Goal: Task Accomplishment & Management: Use online tool/utility

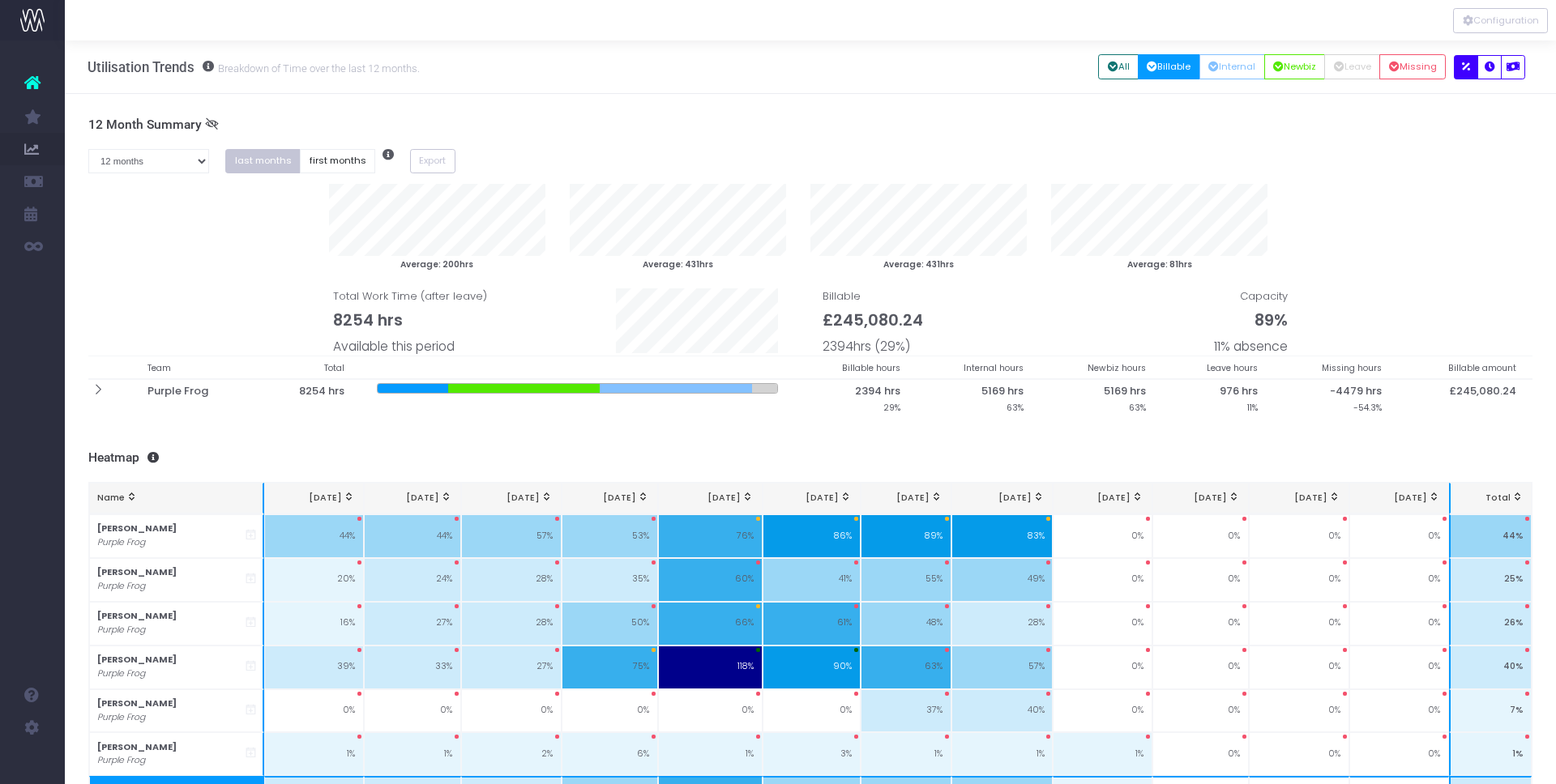
drag, startPoint x: 137, startPoint y: 205, endPoint x: 176, endPoint y: 208, distance: 39.1
click at [89, 205] on link "New Forecast" at bounding box center [77, 214] width 24 height 33
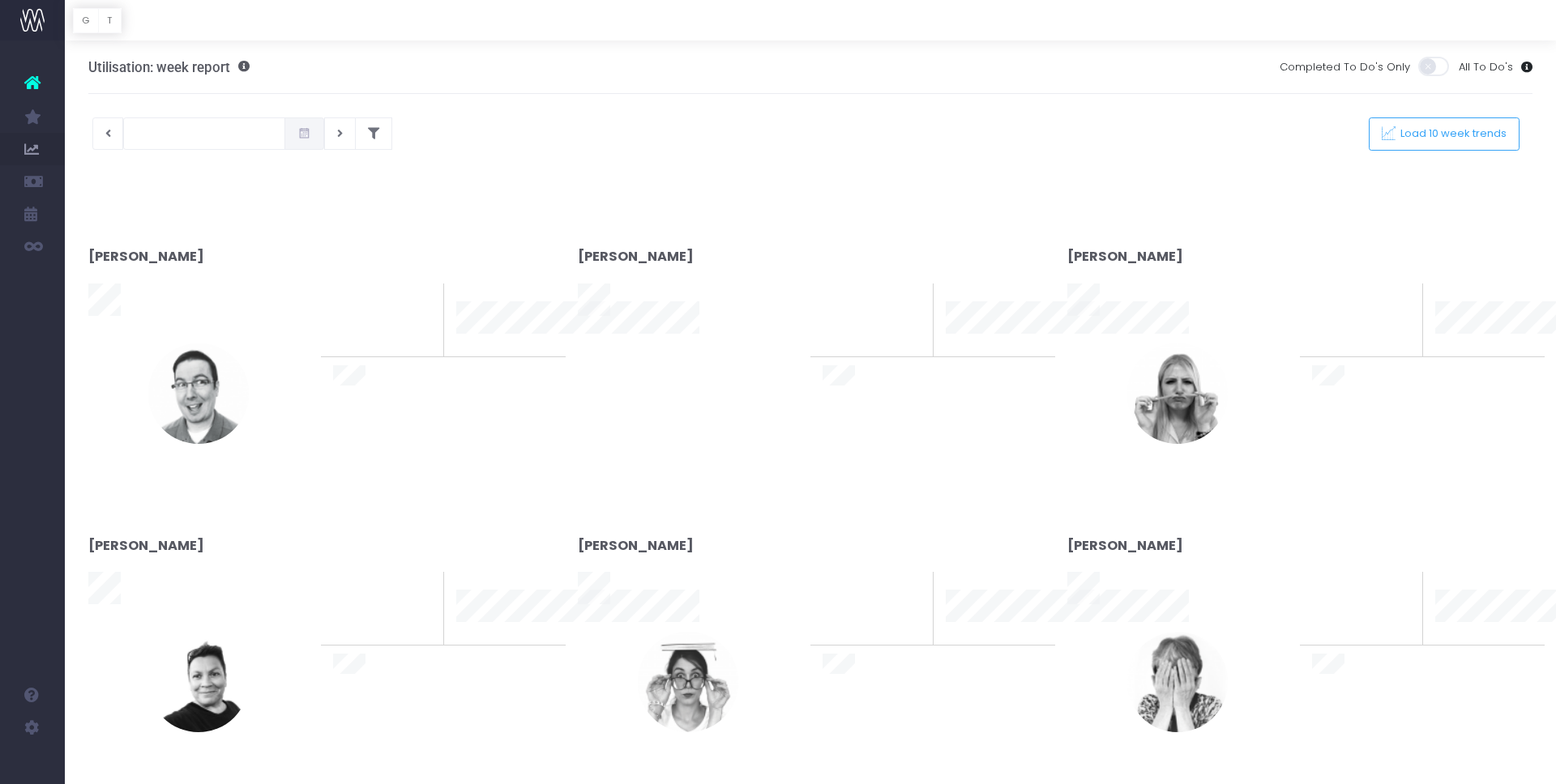
type input "[DATE]"
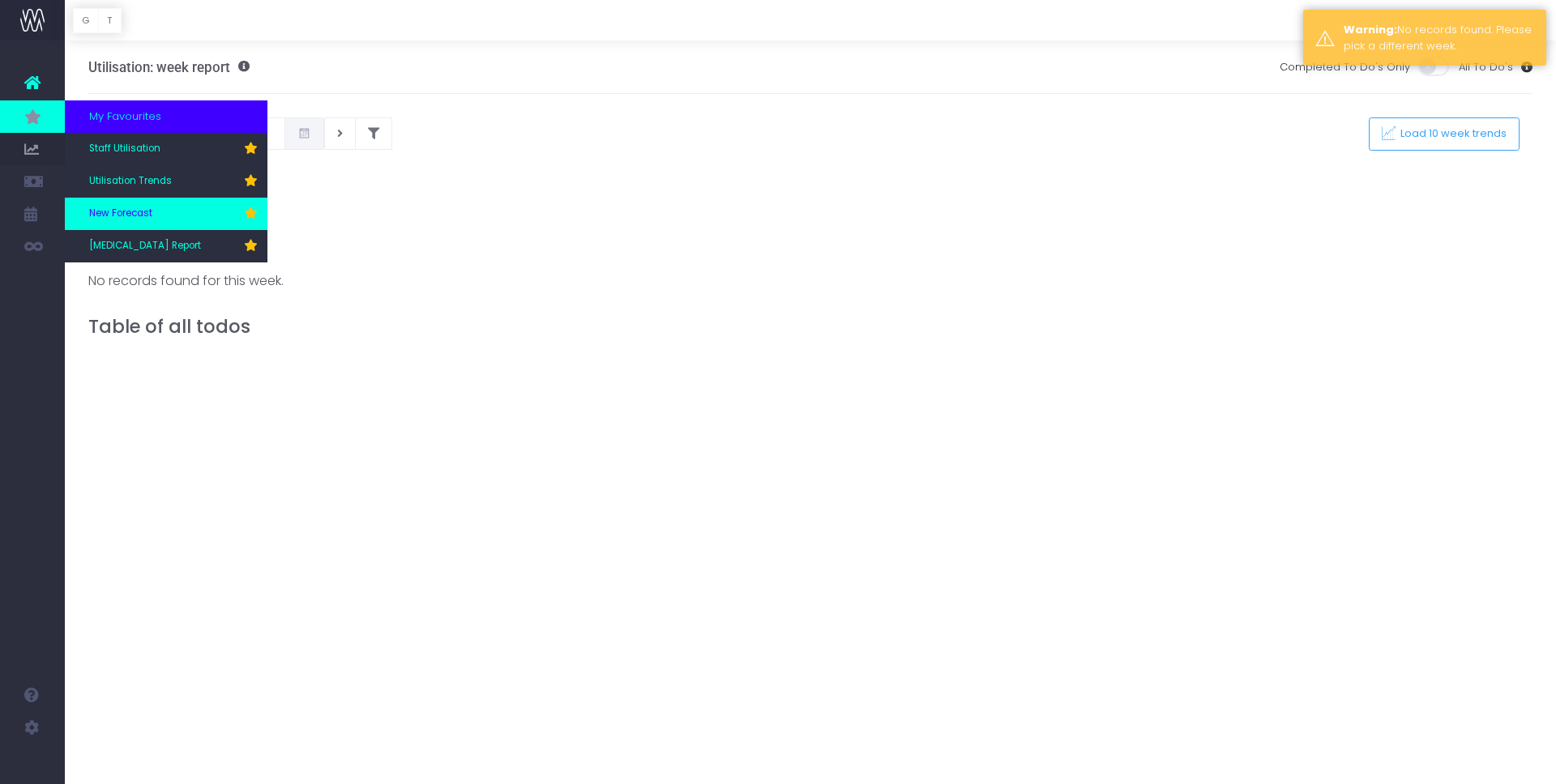
click at [137, 212] on span "New Forecast" at bounding box center [120, 213] width 63 height 15
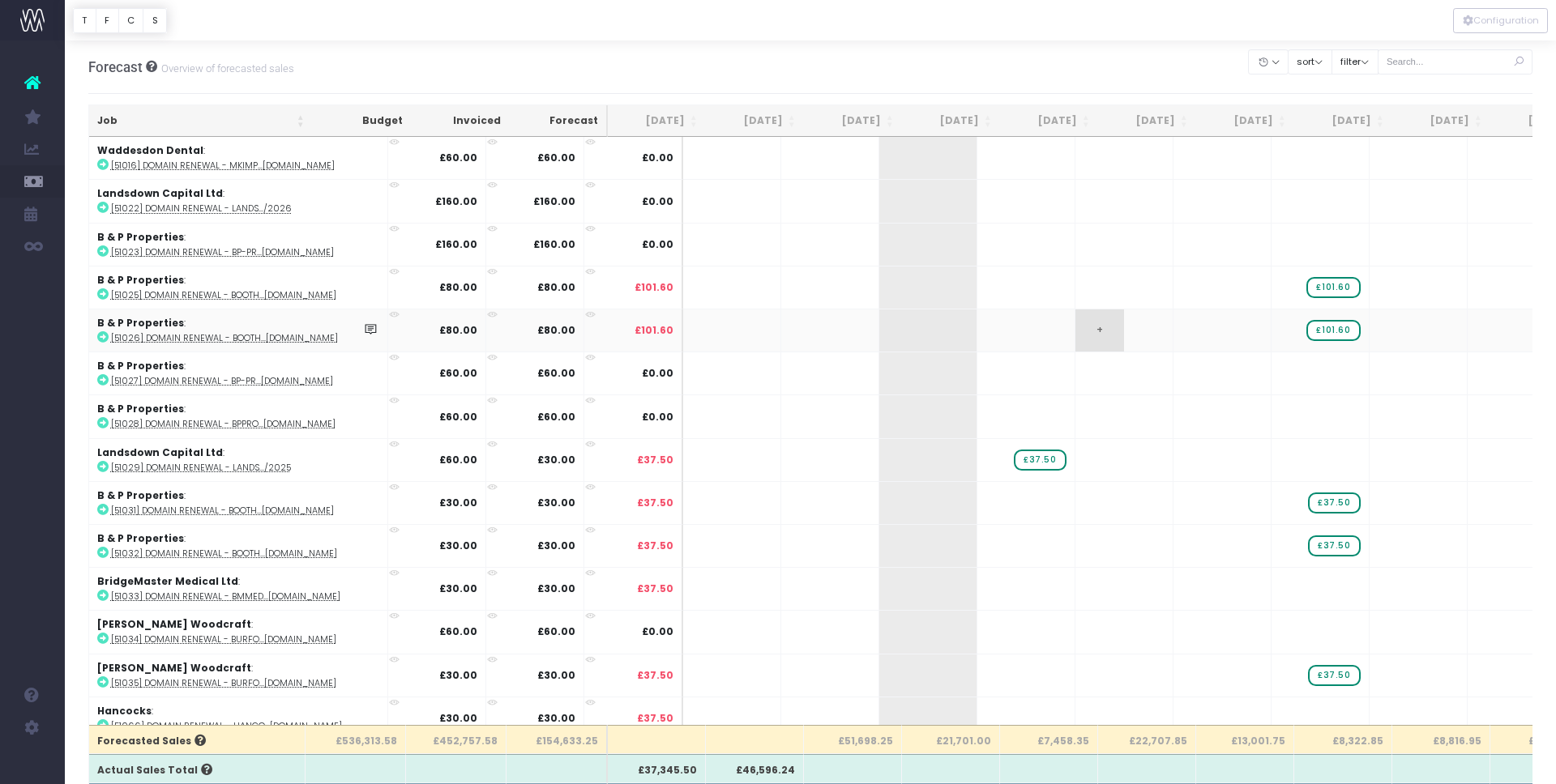
scroll to position [0, 1]
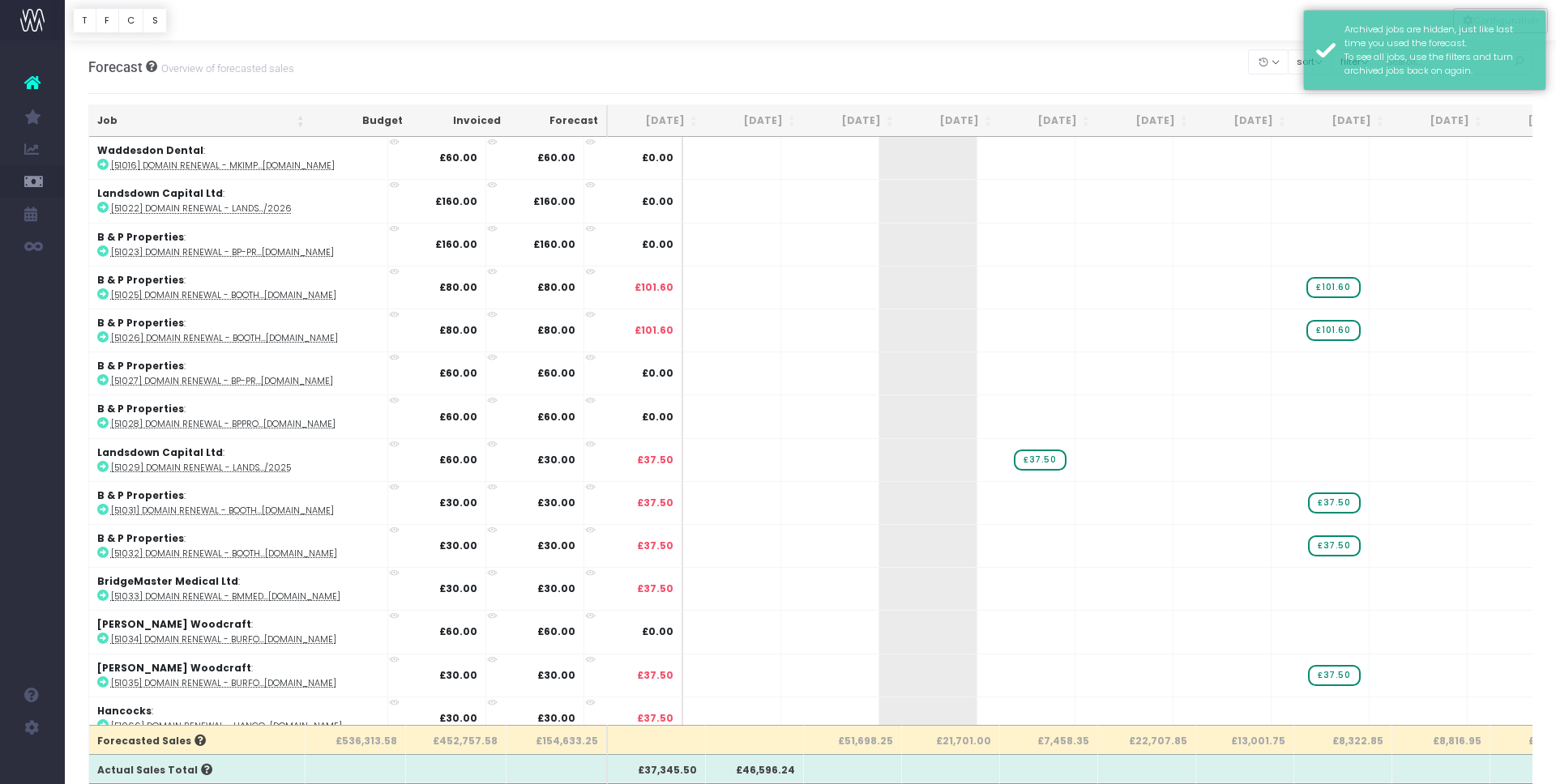
click at [892, 124] on th "[DATE]" at bounding box center [852, 121] width 98 height 32
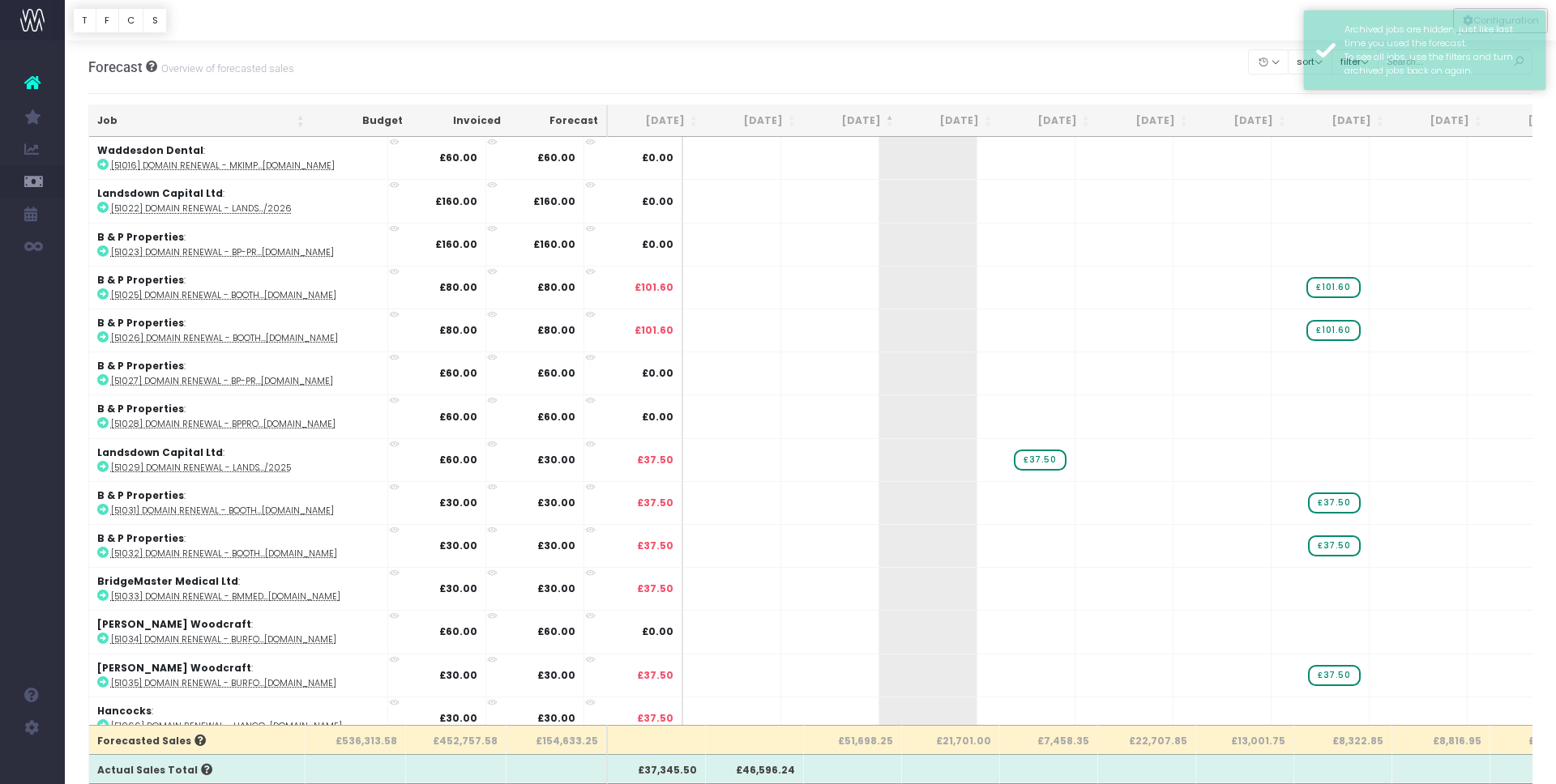
click at [892, 124] on th "[DATE]" at bounding box center [852, 121] width 98 height 32
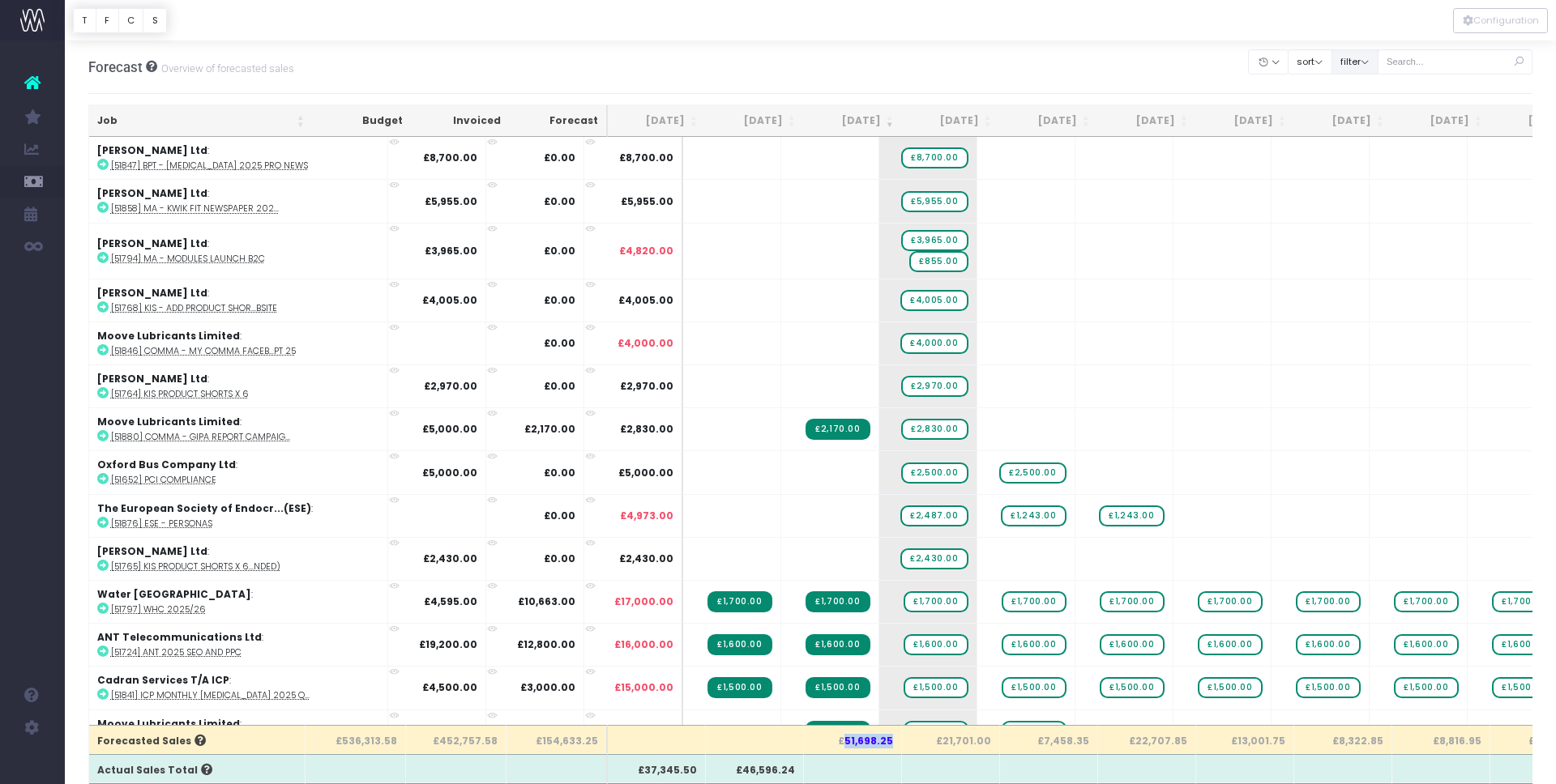
click at [1376, 66] on button "filter" at bounding box center [1355, 61] width 47 height 25
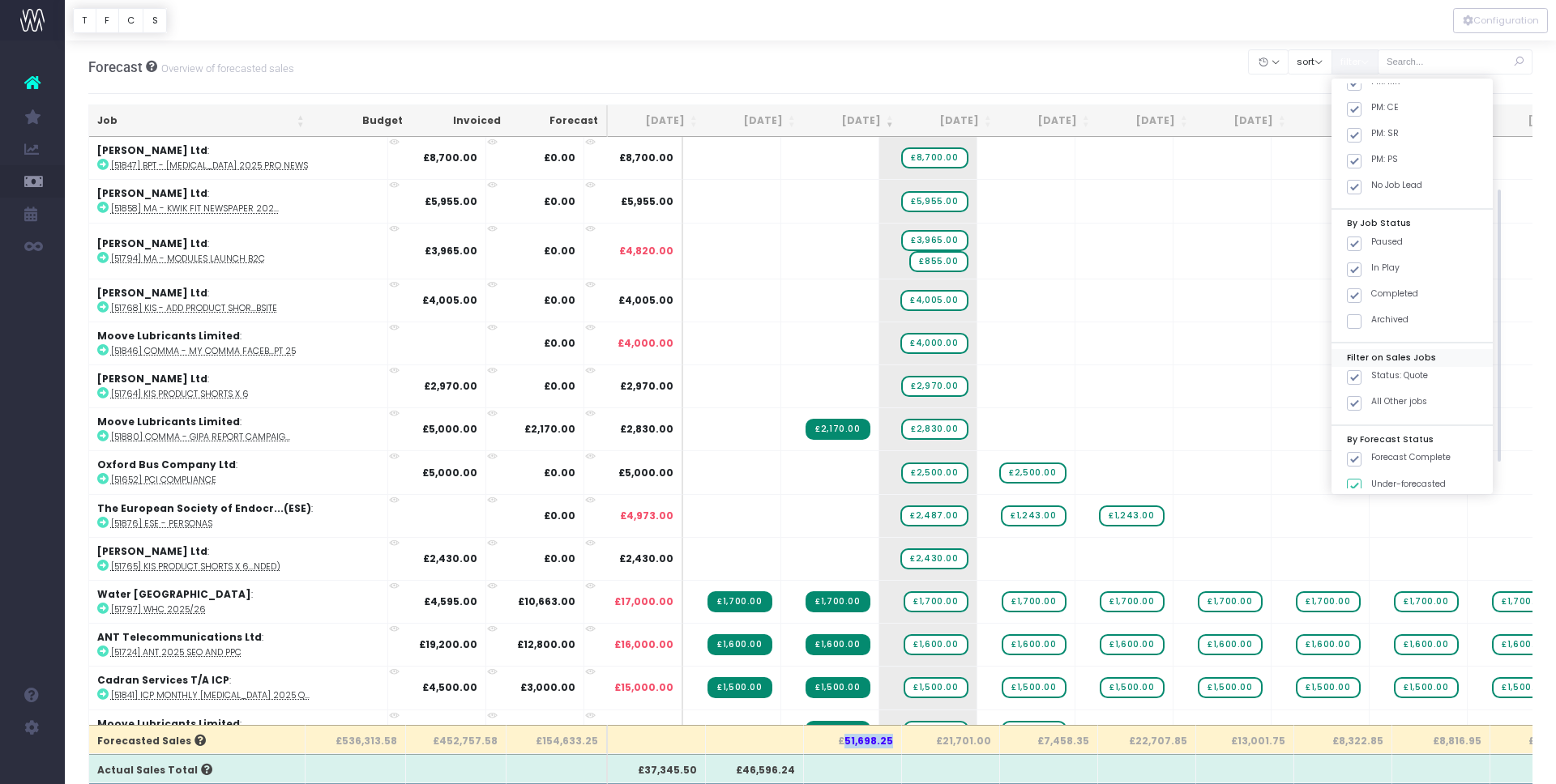
scroll to position [160, 0]
drag, startPoint x: 1363, startPoint y: 372, endPoint x: 1372, endPoint y: 380, distance: 12.0
click at [1362, 372] on span at bounding box center [1354, 376] width 15 height 15
click at [1371, 372] on input "Status: Quote" at bounding box center [1376, 374] width 10 height 10
click at [1392, 503] on button "Apply" at bounding box center [1368, 505] width 48 height 27
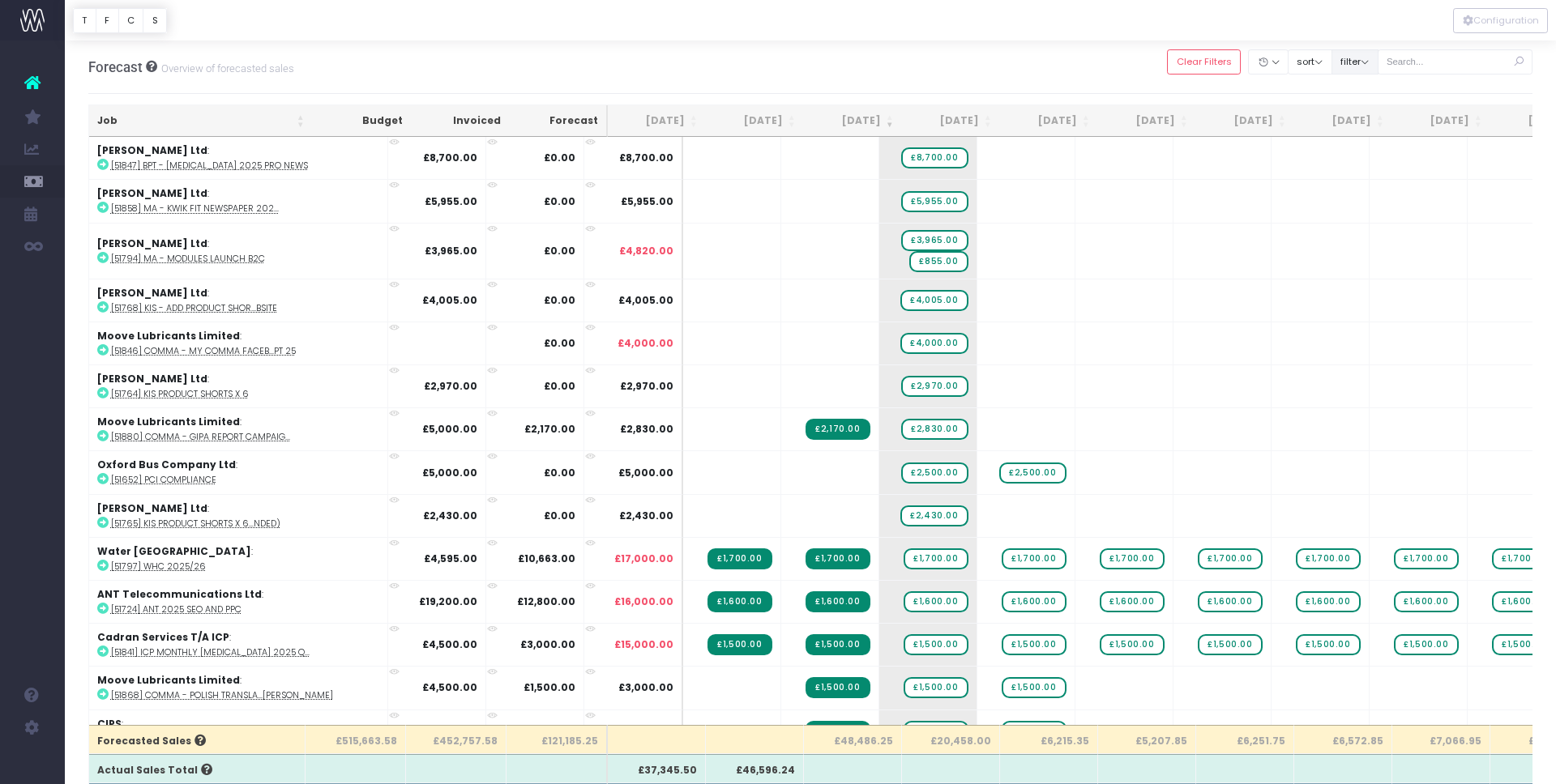
click at [1378, 70] on button "filter" at bounding box center [1355, 61] width 47 height 25
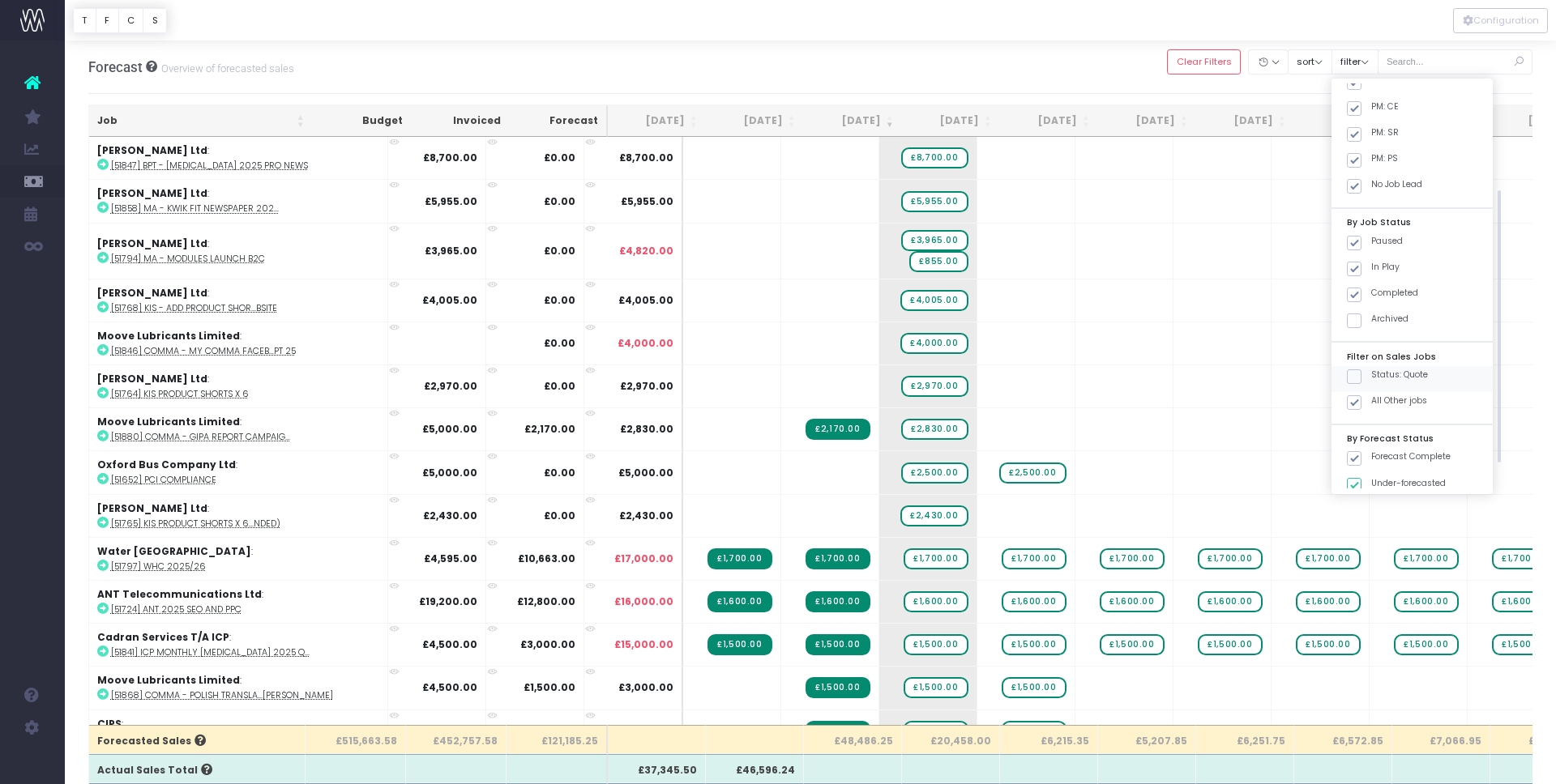
click at [1362, 376] on span at bounding box center [1354, 376] width 15 height 15
click at [1375, 376] on input "Status: Quote" at bounding box center [1376, 374] width 10 height 10
checkbox input "true"
drag, startPoint x: 1369, startPoint y: 397, endPoint x: 1364, endPoint y: 448, distance: 51.2
click at [1362, 397] on span at bounding box center [1354, 402] width 15 height 15
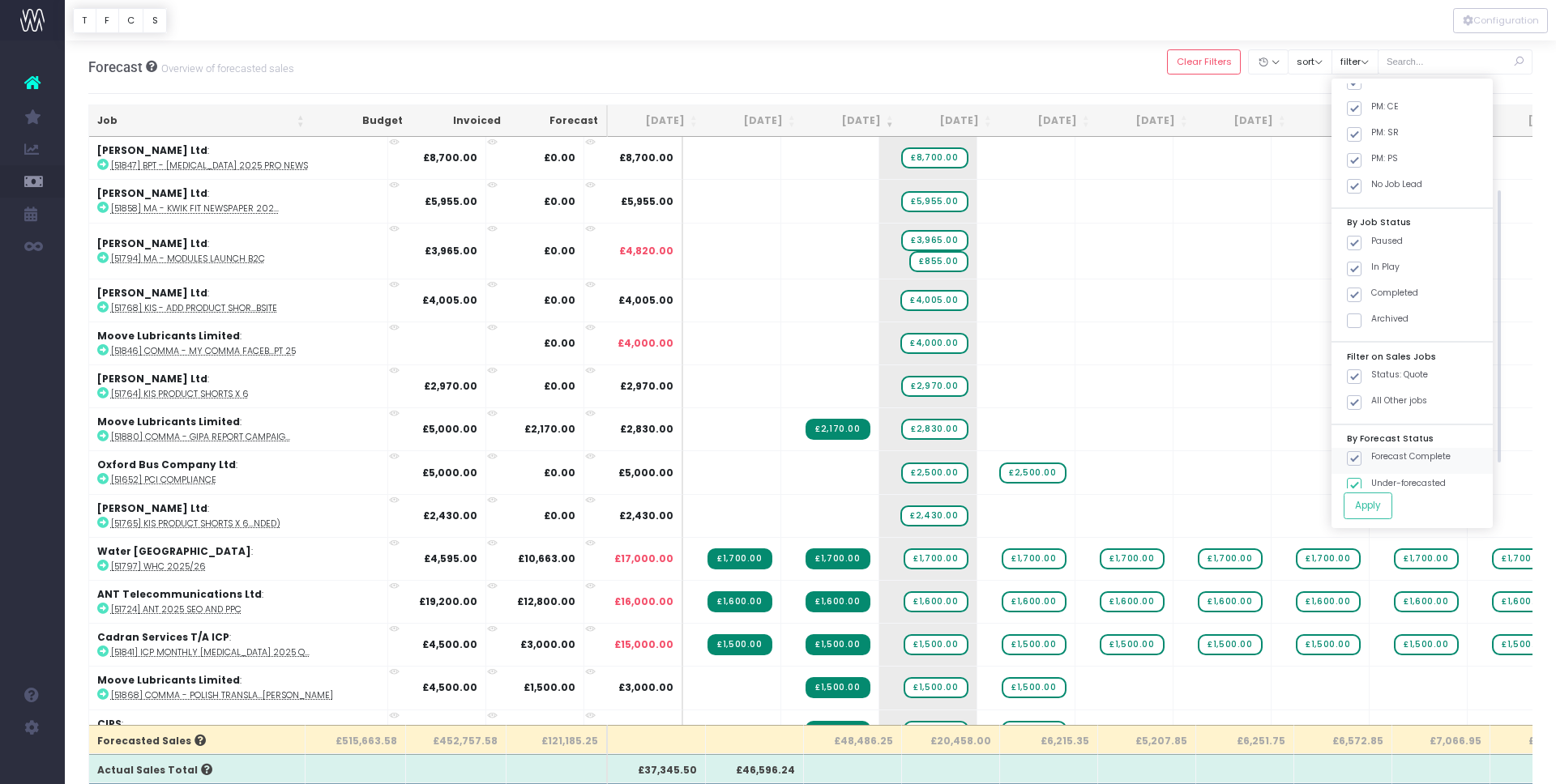
click at [1371, 397] on input "All Other jobs" at bounding box center [1376, 400] width 10 height 10
click at [1376, 515] on button "Apply" at bounding box center [1368, 505] width 48 height 27
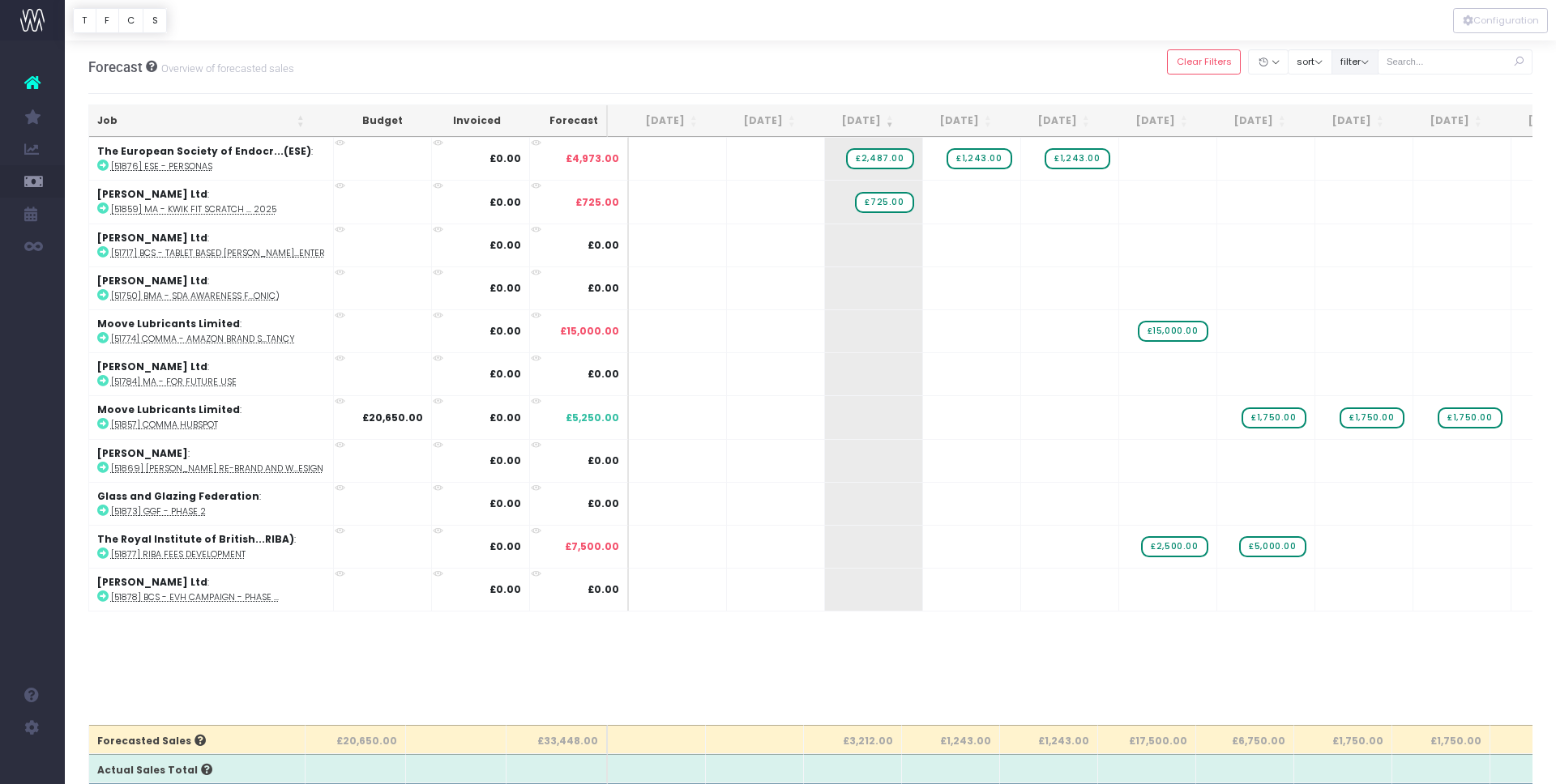
click at [1367, 59] on button "filter" at bounding box center [1355, 61] width 47 height 25
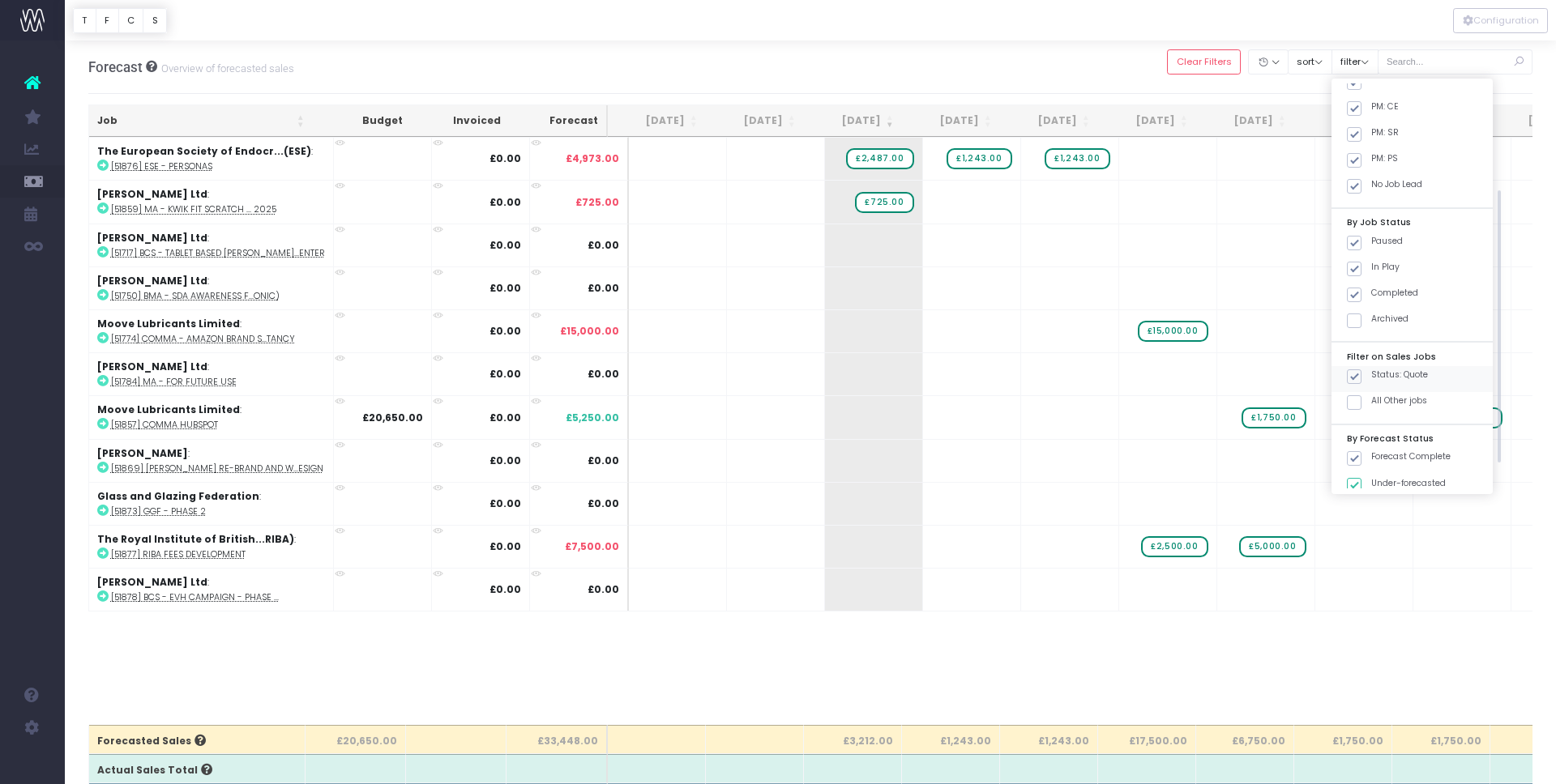
drag, startPoint x: 1372, startPoint y: 407, endPoint x: 1373, endPoint y: 389, distance: 18.0
click at [1362, 404] on span at bounding box center [1354, 402] width 15 height 15
click at [1372, 404] on input "All Other jobs" at bounding box center [1376, 400] width 10 height 10
checkbox input "true"
click at [1362, 380] on span at bounding box center [1354, 376] width 15 height 15
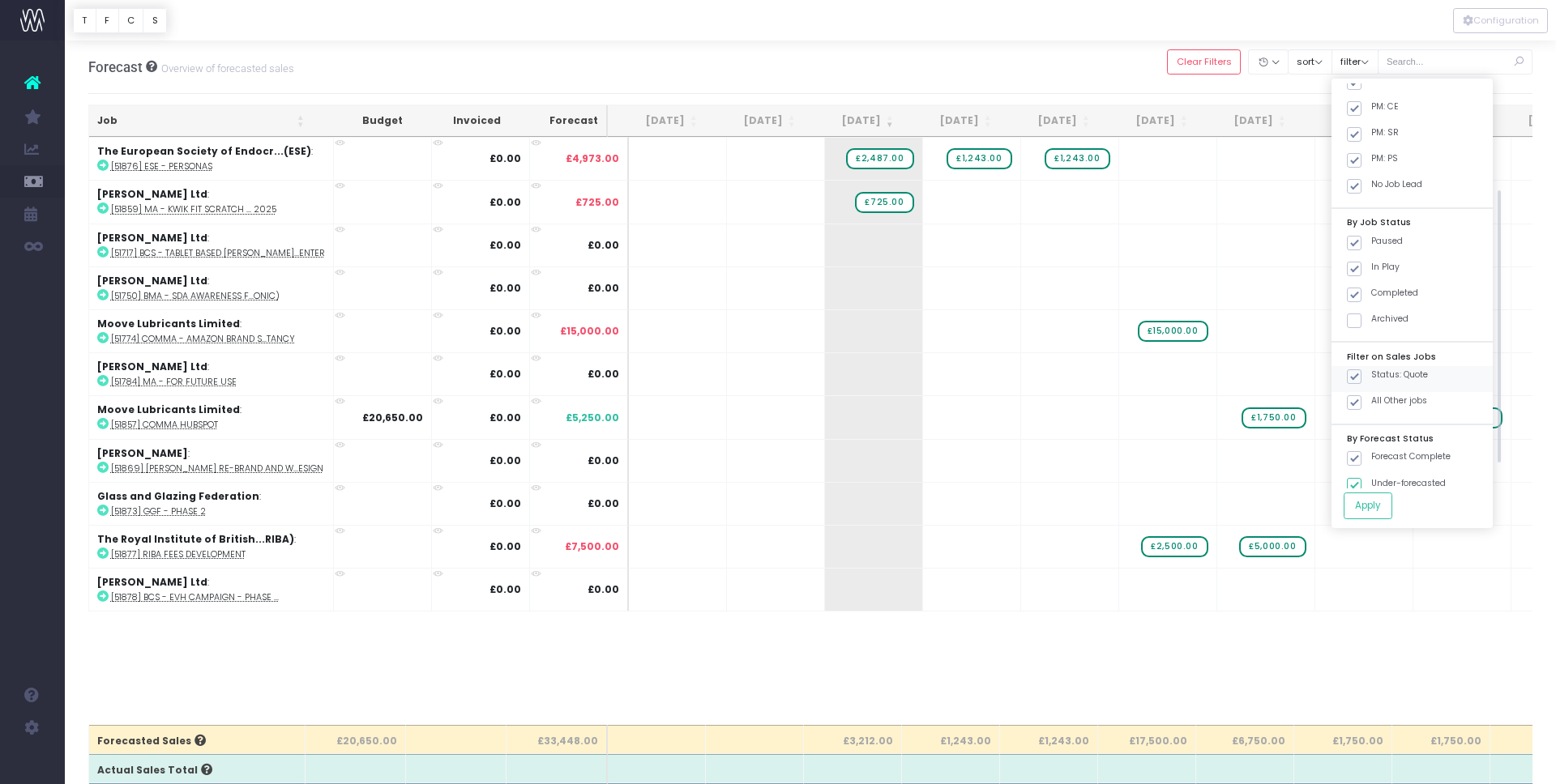
click at [1375, 379] on input "Status: Quote" at bounding box center [1376, 374] width 10 height 10
checkbox input "false"
click at [1381, 504] on button "Apply" at bounding box center [1368, 505] width 48 height 27
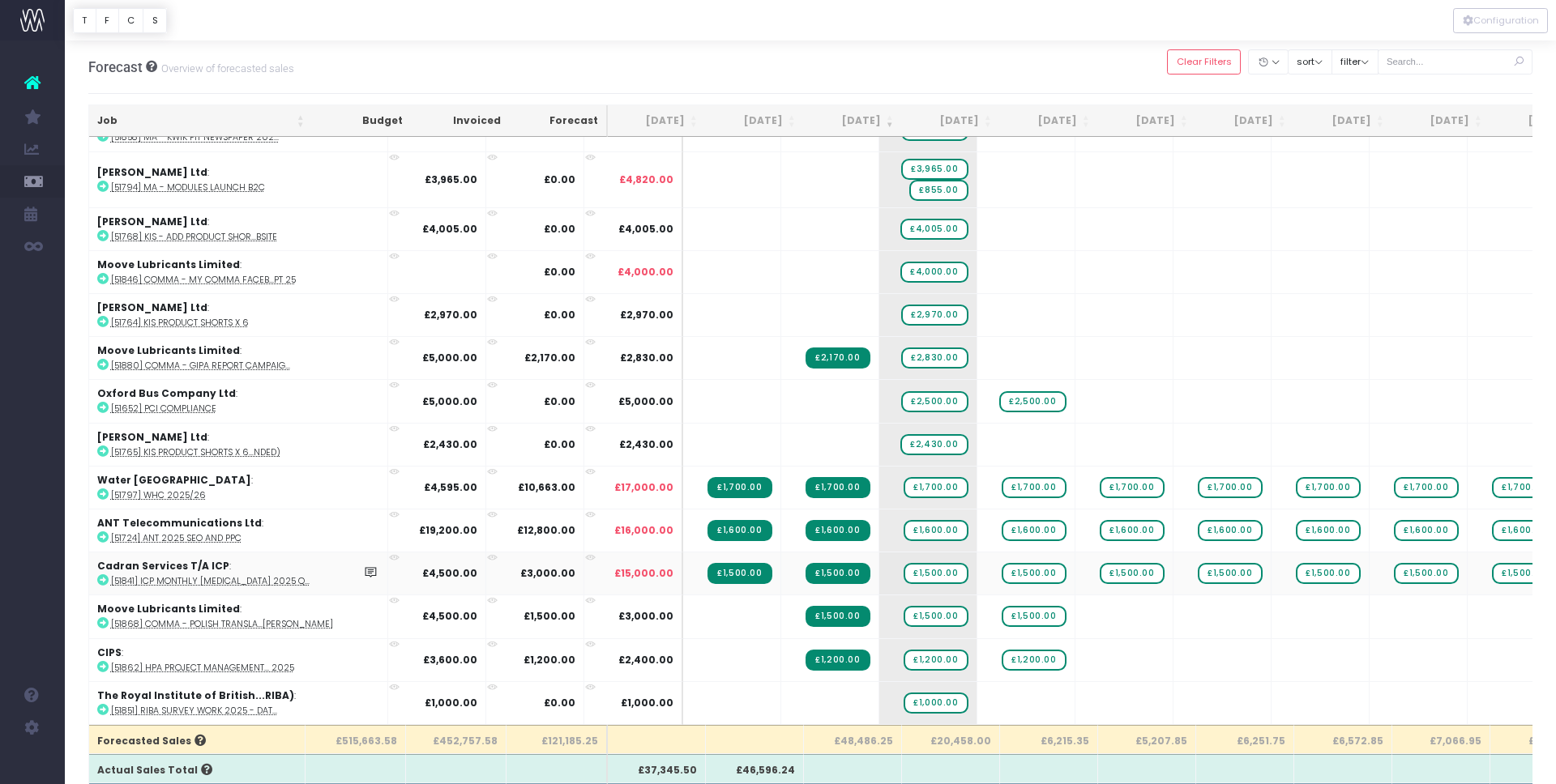
scroll to position [0, 0]
